Goal: Transaction & Acquisition: Purchase product/service

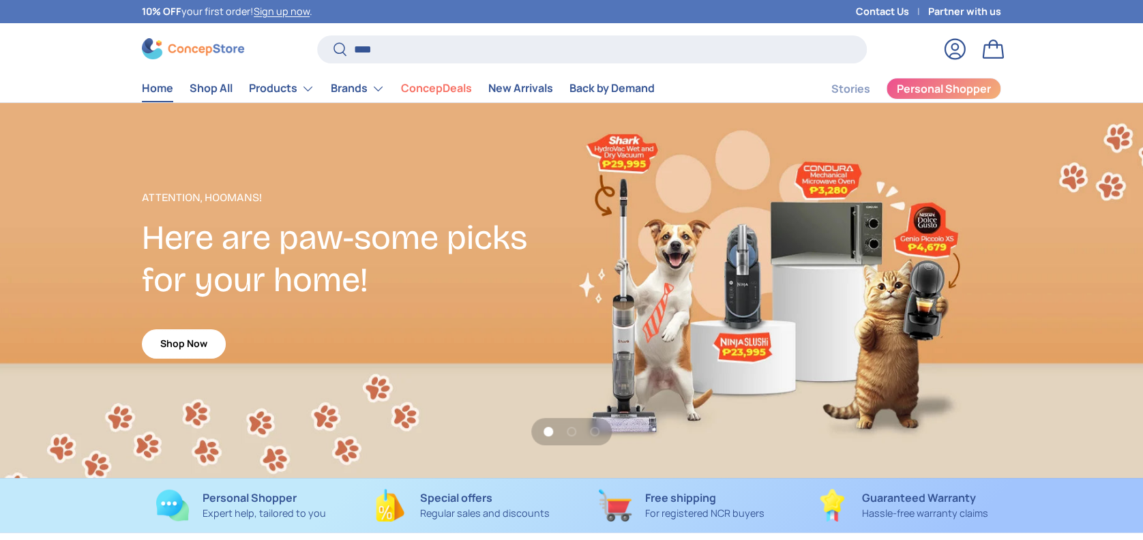
type input "****"
click at [317, 34] on button "Search" at bounding box center [332, 50] width 31 height 32
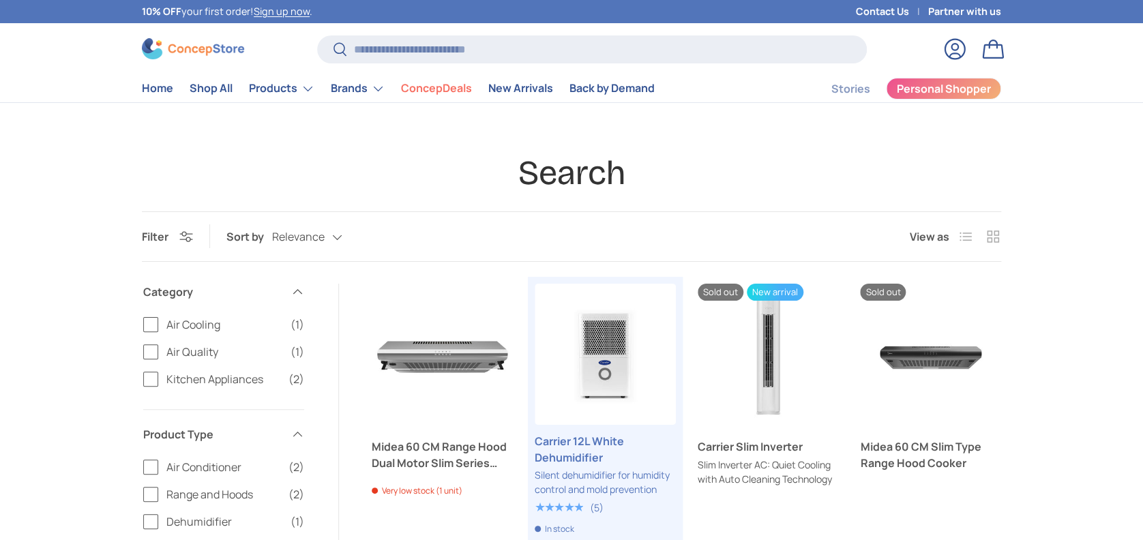
click at [772, 342] on link "Carrier Slim Inverter" at bounding box center [768, 354] width 141 height 141
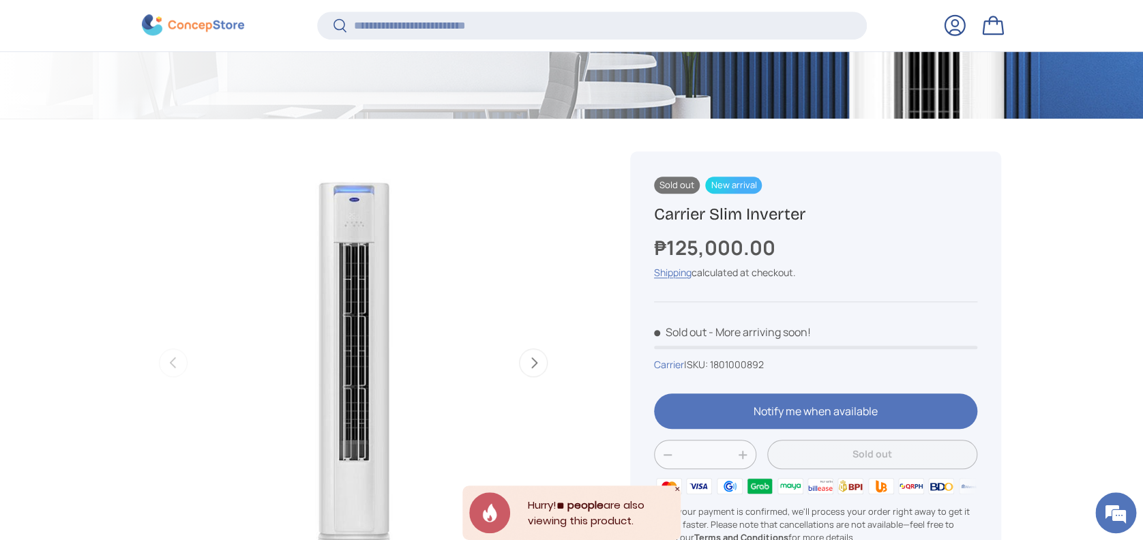
scroll to position [633, 0]
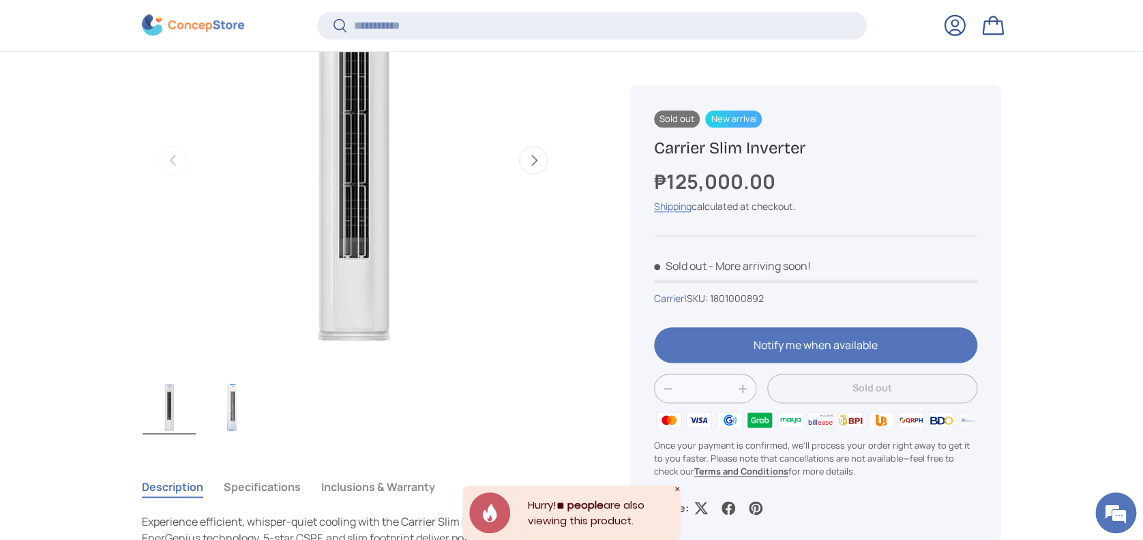
click at [531, 162] on button "Next" at bounding box center [533, 160] width 29 height 29
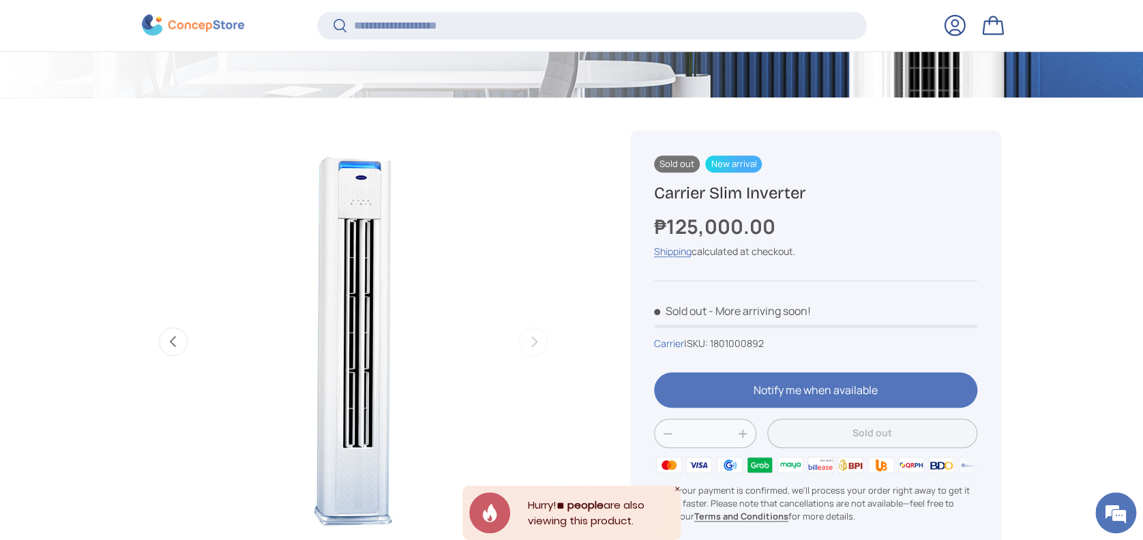
scroll to position [456, 0]
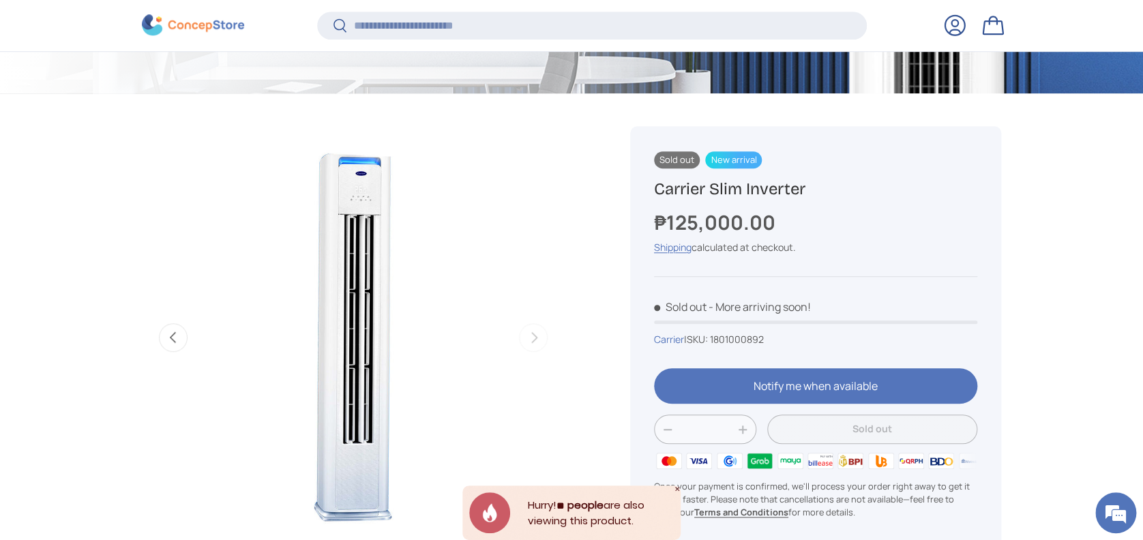
click at [724, 160] on span "New arrival" at bounding box center [733, 159] width 57 height 17
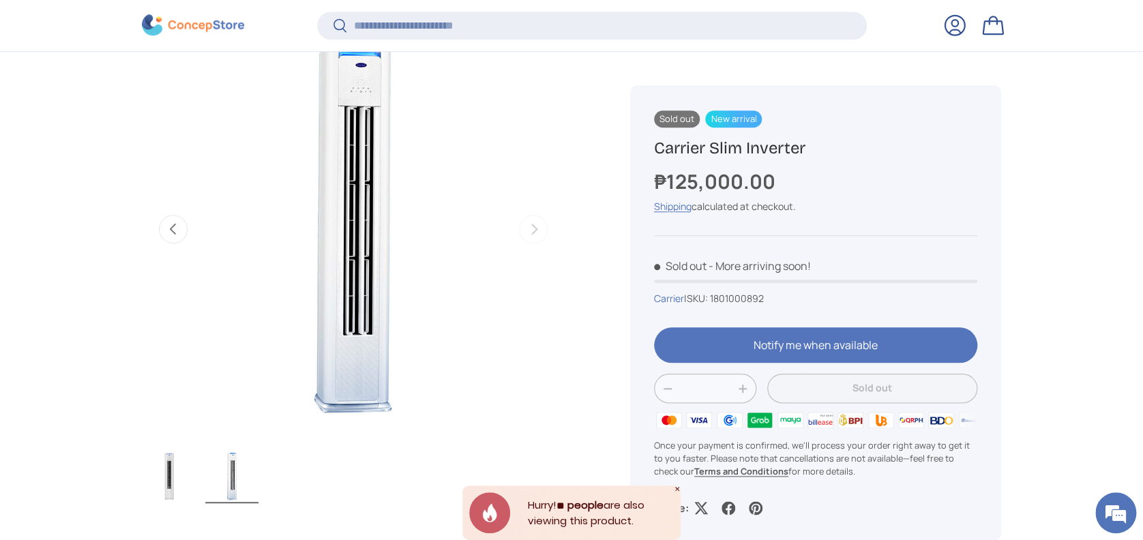
scroll to position [638, 0]
